Goal: Task Accomplishment & Management: Manage account settings

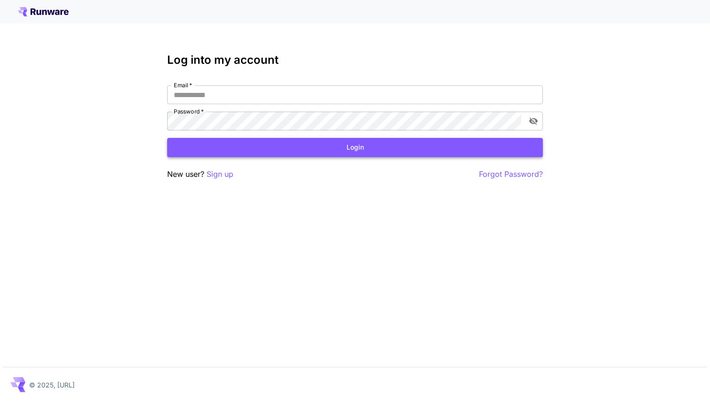
type input "**********"
click at [248, 153] on button "Login" at bounding box center [355, 147] width 376 height 19
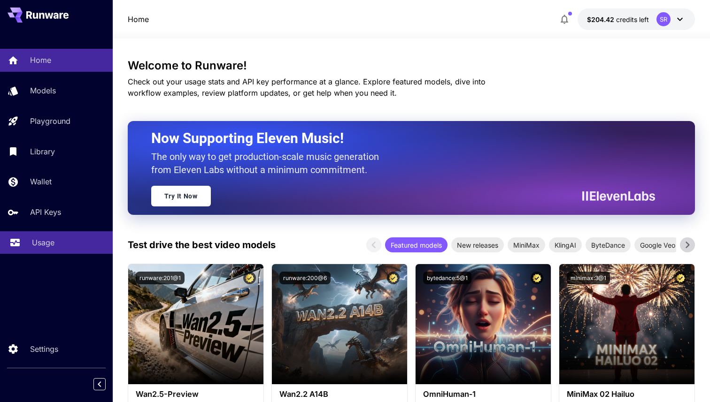
click at [40, 246] on p "Usage" at bounding box center [43, 242] width 23 height 11
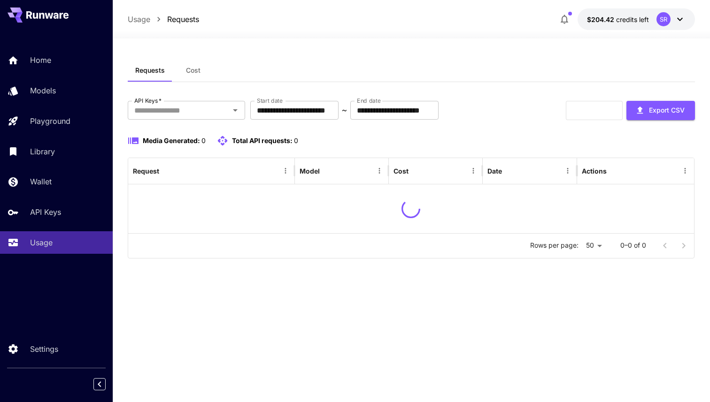
click at [192, 71] on span "Cost" at bounding box center [193, 70] width 15 height 8
